Goal: Transaction & Acquisition: Purchase product/service

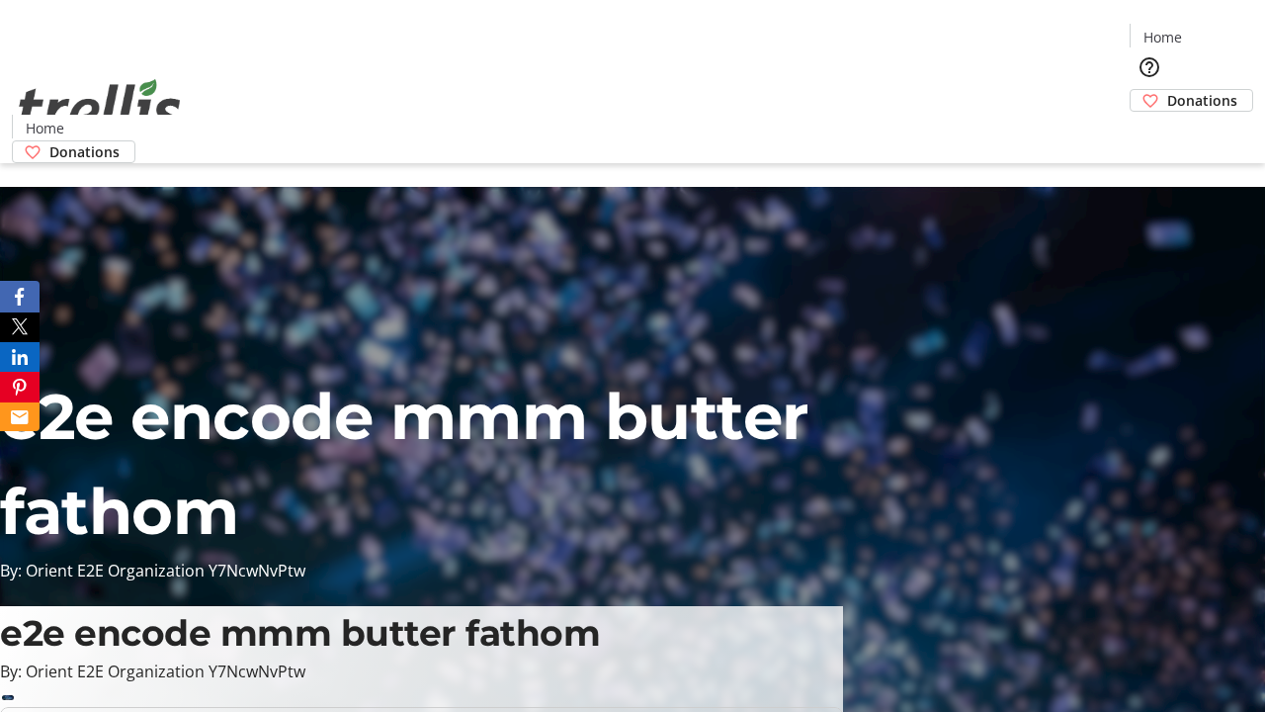
click at [1167, 90] on span "Donations" at bounding box center [1202, 100] width 70 height 21
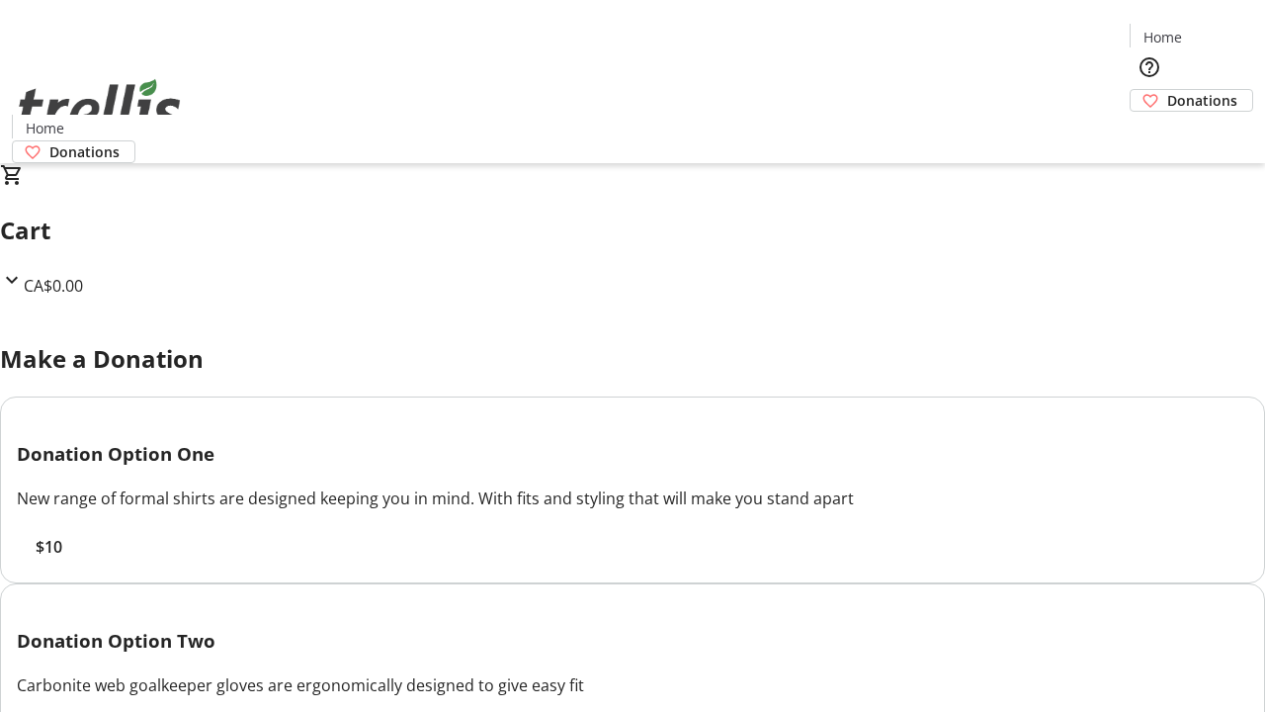
click at [62, 558] on span "$10" at bounding box center [49, 547] width 27 height 24
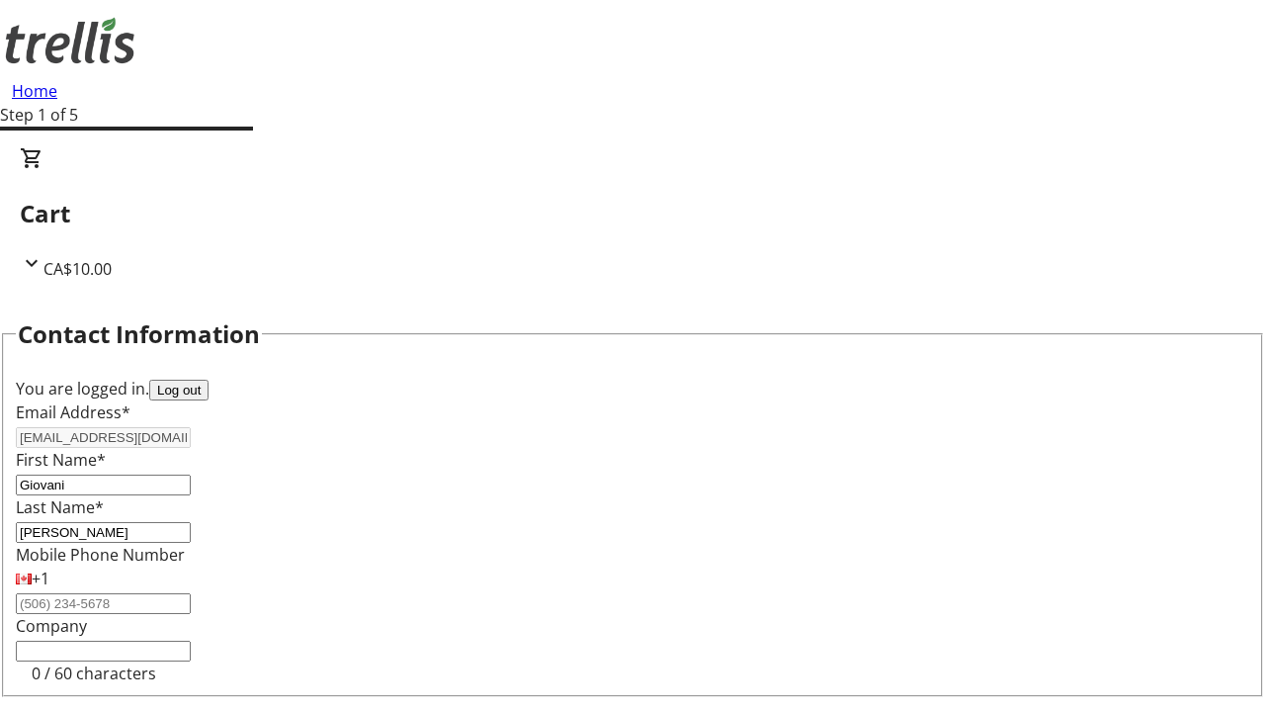
select select "CA"
select select "BC"
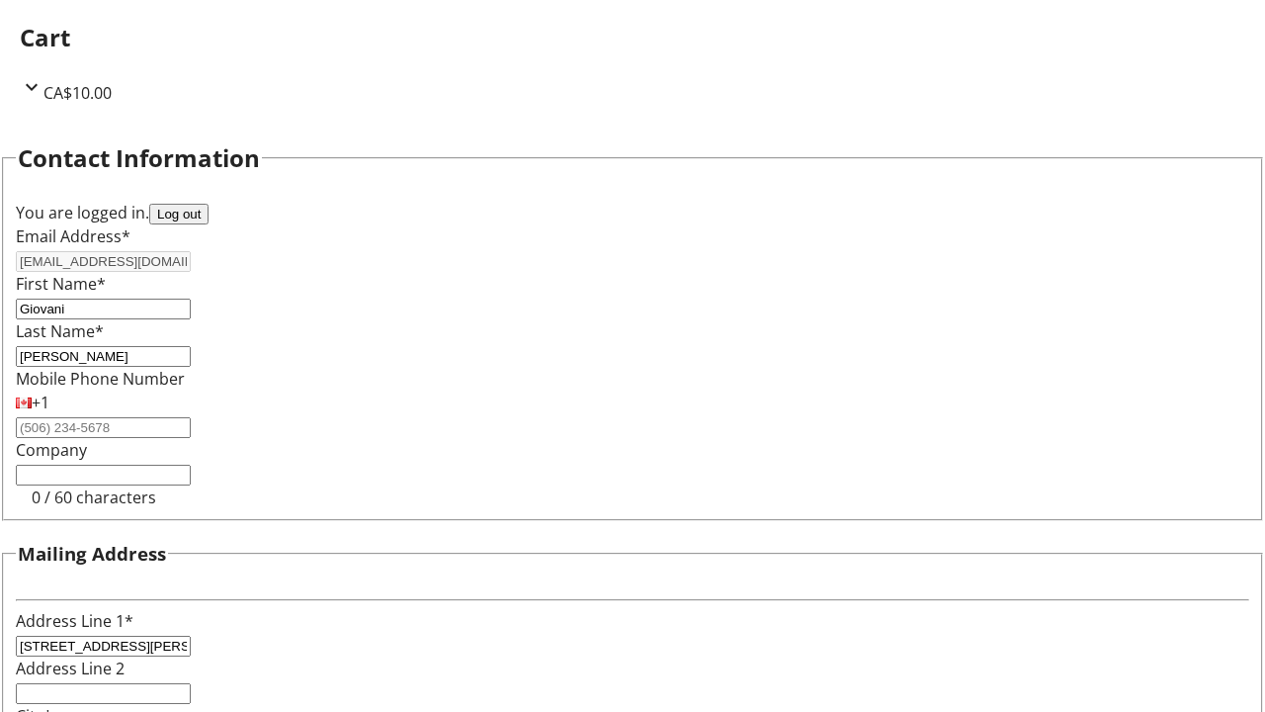
type input "Kelowna"
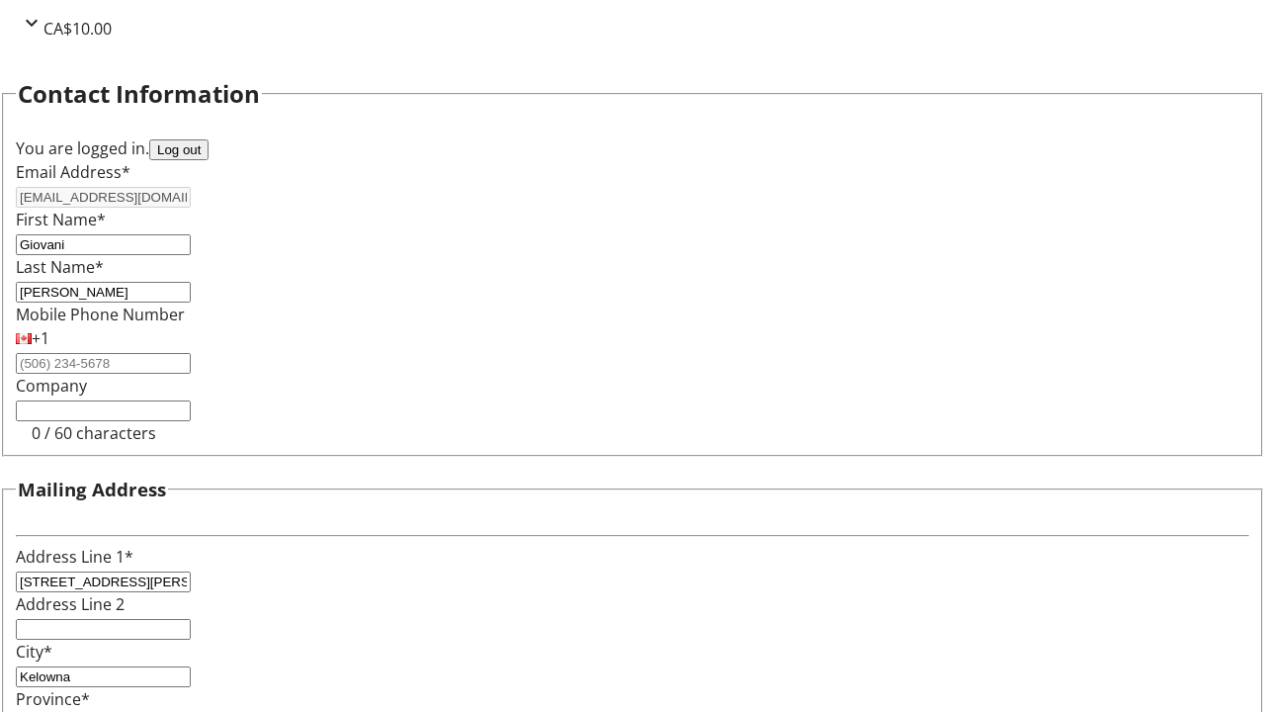
type input "V1Y 0C2"
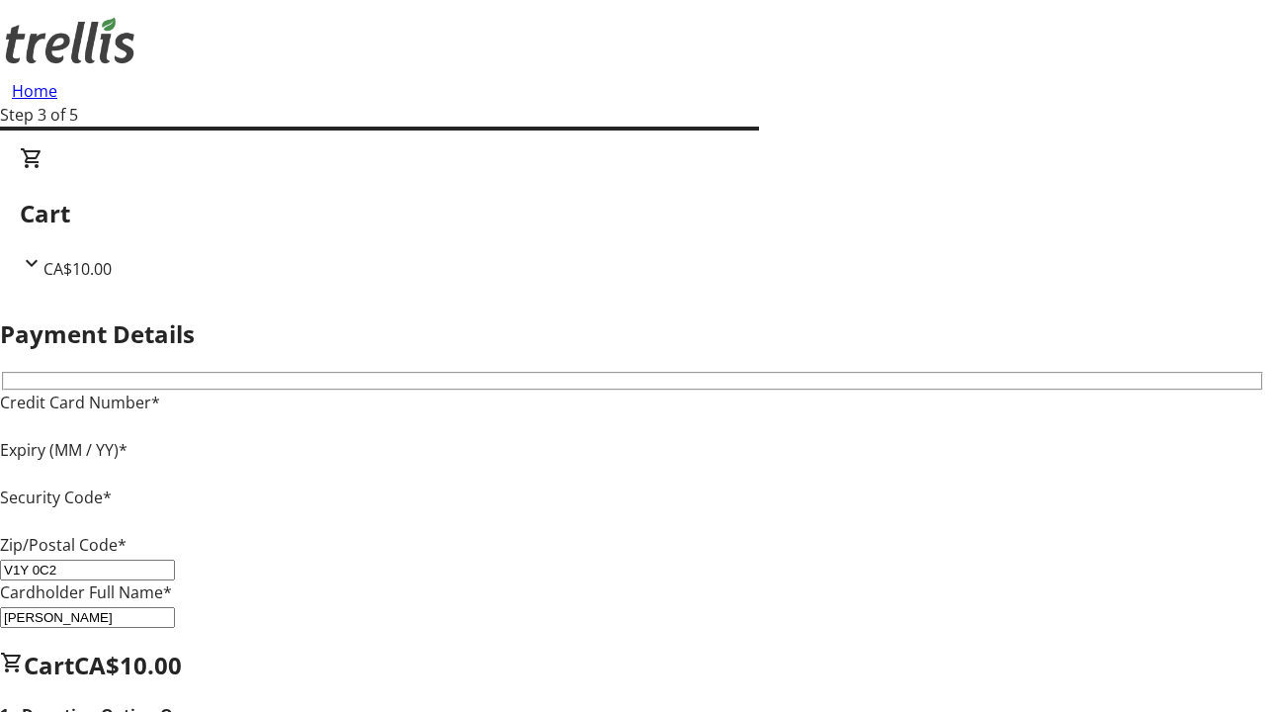
type input "V1Y 0C2"
